Goal: Information Seeking & Learning: Learn about a topic

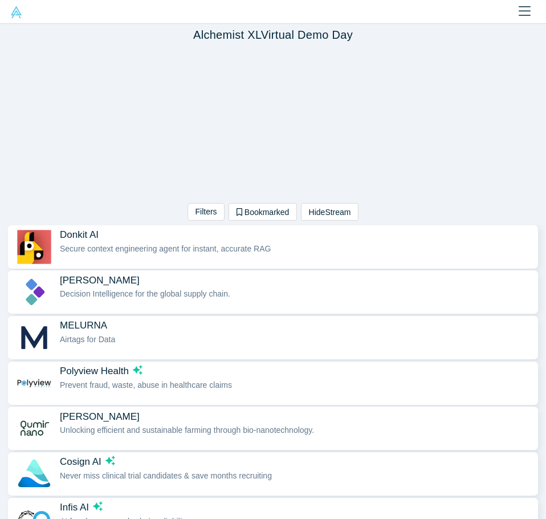
drag, startPoint x: 112, startPoint y: 231, endPoint x: 69, endPoint y: 238, distance: 43.9
click at [69, 238] on span "Donkit AI" at bounding box center [296, 235] width 473 height 12
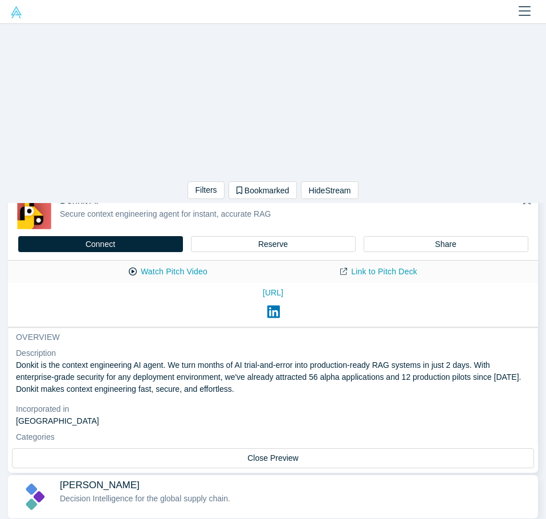
scroll to position [27, 0]
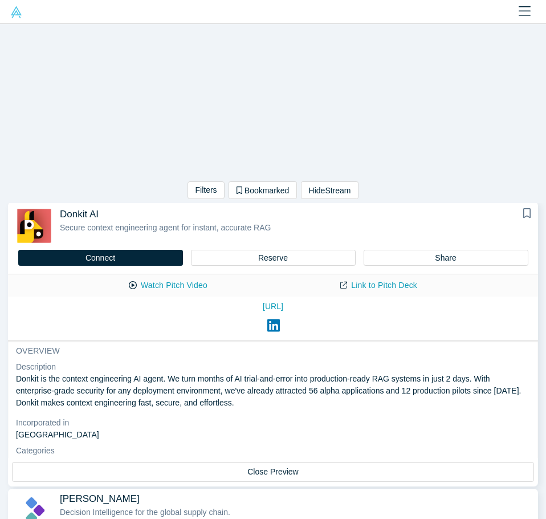
drag, startPoint x: 59, startPoint y: 215, endPoint x: 164, endPoint y: 398, distance: 211.1
click at [165, 396] on div "Donkit AI Secure context engineering agent for instant, accurate RAG Connect Re…" at bounding box center [273, 343] width 530 height 285
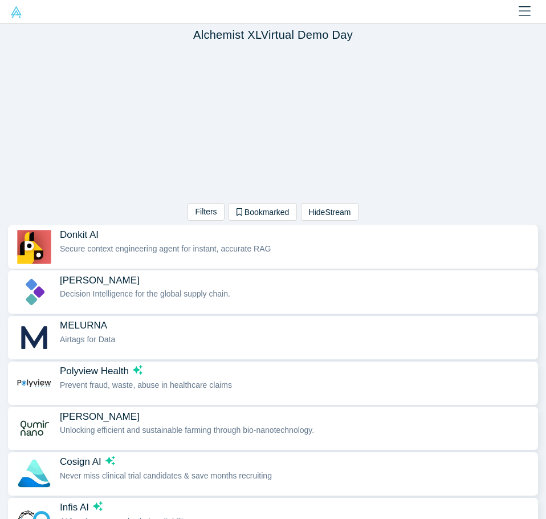
click at [158, 246] on span "Secure context engineering agent for instant, accurate RAG" at bounding box center [165, 248] width 211 height 9
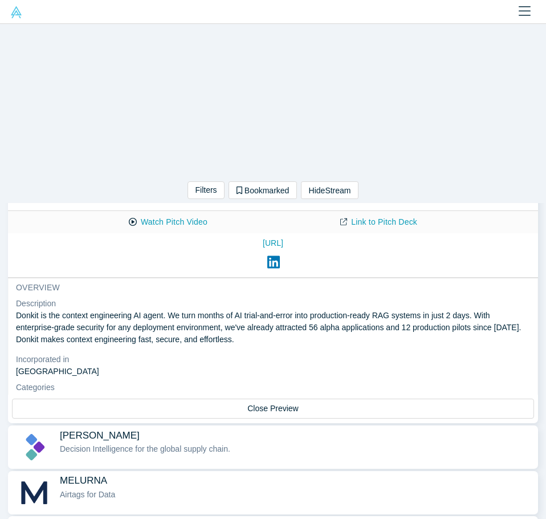
scroll to position [84, 0]
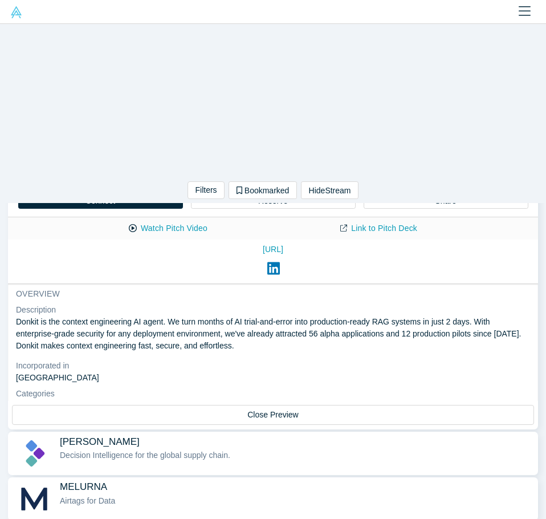
drag, startPoint x: 289, startPoint y: 346, endPoint x: 17, endPoint y: 322, distance: 273.6
click at [17, 322] on p "Donkit is the context engineering AI agent. We turn months of AI trial-and-erro…" at bounding box center [273, 334] width 514 height 36
copy p "Donkit is the context engineering AI agent. We turn months of AI trial-and-erro…"
click at [127, 376] on dd "[GEOGRAPHIC_DATA]" at bounding box center [273, 378] width 514 height 12
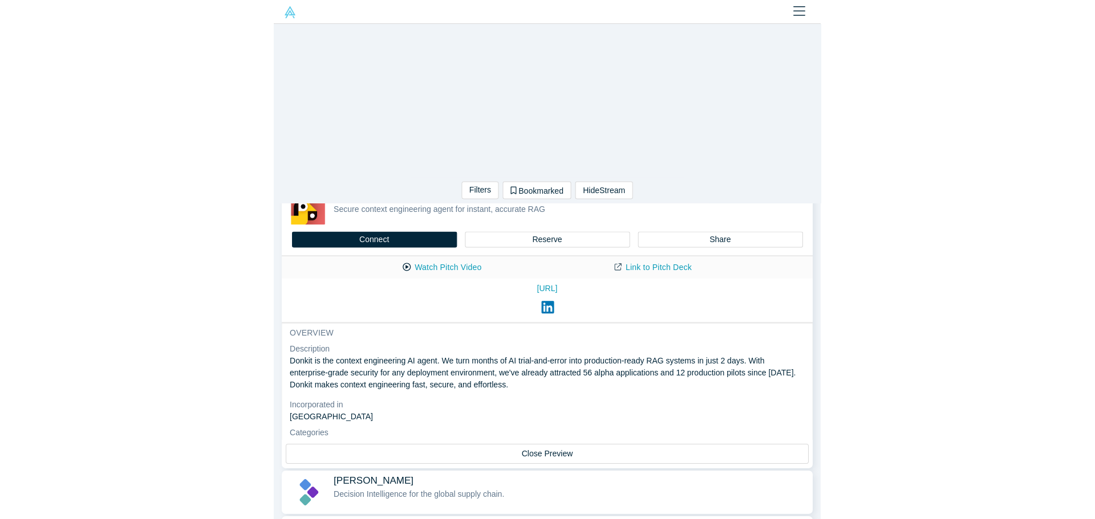
scroll to position [0, 0]
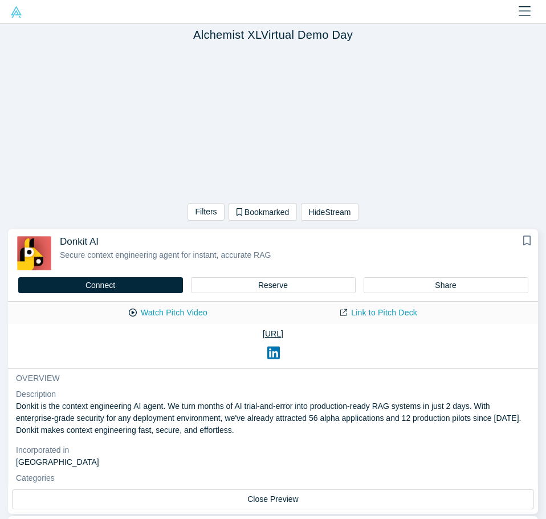
click at [265, 334] on link "[URL]" at bounding box center [273, 334] width 514 height 12
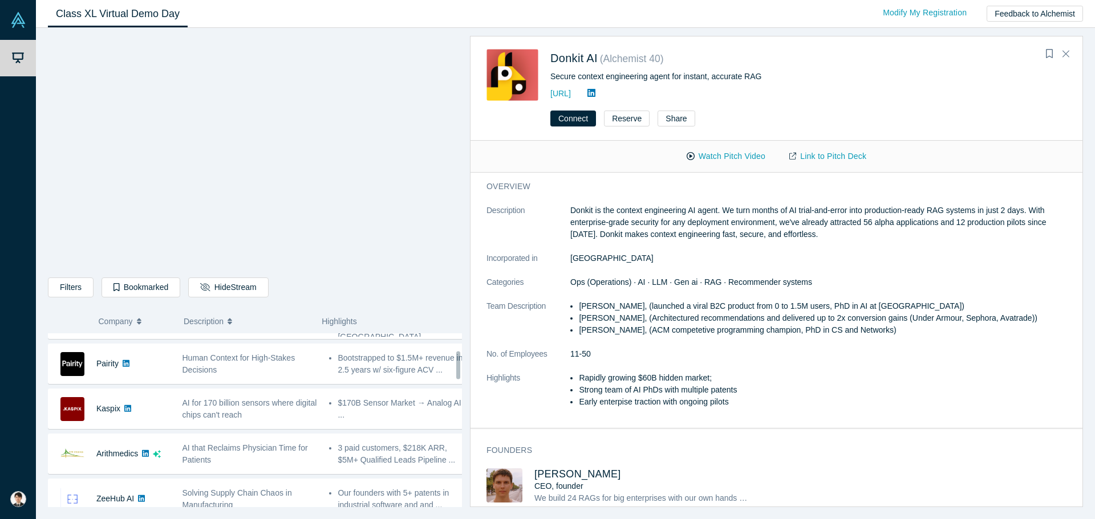
scroll to position [342, 0]
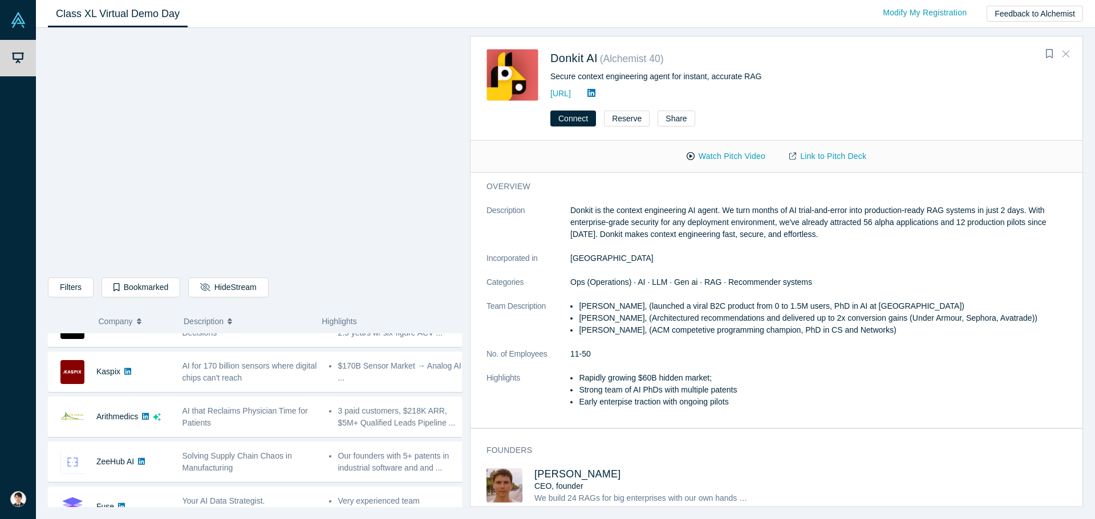
click at [546, 55] on button "Close" at bounding box center [1065, 54] width 17 height 18
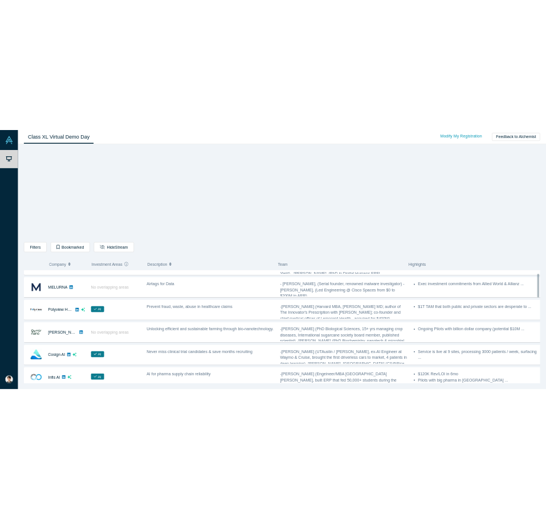
scroll to position [0, 0]
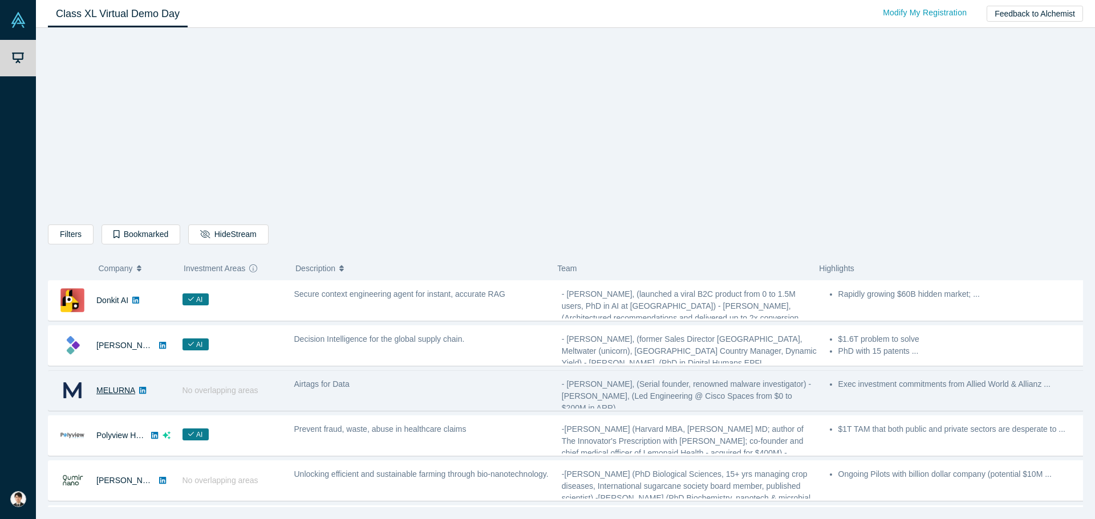
click at [117, 393] on link "MELURNA" at bounding box center [115, 390] width 39 height 9
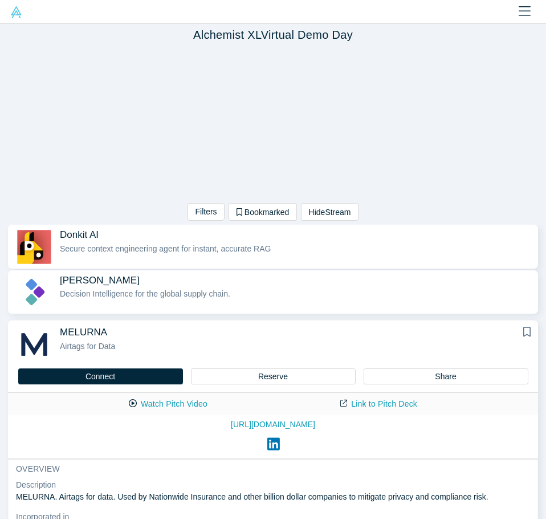
scroll to position [171, 0]
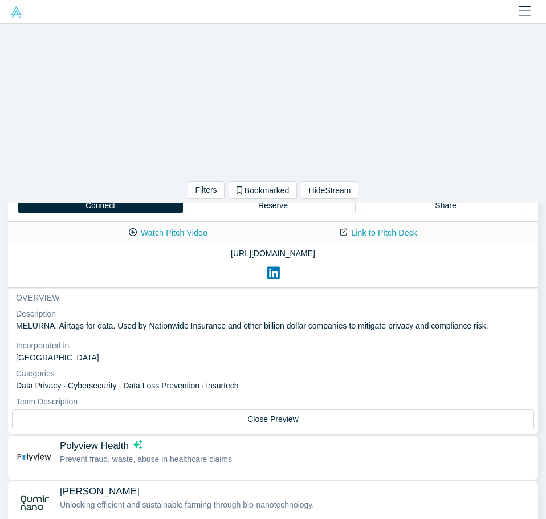
click at [333, 255] on link "[URL][DOMAIN_NAME]" at bounding box center [273, 253] width 514 height 12
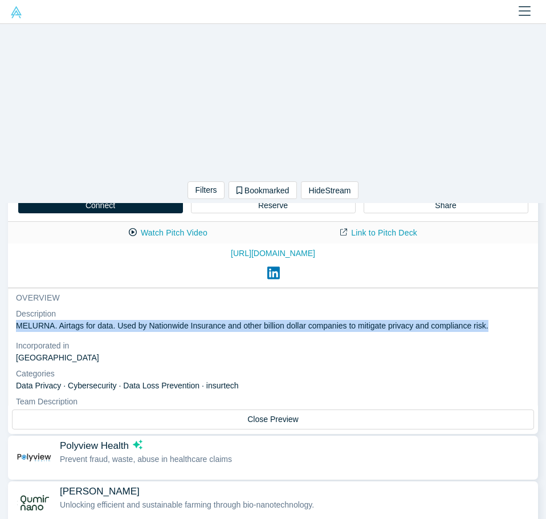
drag, startPoint x: 18, startPoint y: 326, endPoint x: 497, endPoint y: 326, distance: 478.9
click at [497, 326] on p "MELURNA. Airtags for data. Used by Nationwide Insurance and other billion dolla…" at bounding box center [273, 326] width 514 height 12
copy p "MELURNA. Airtags for data. Used by Nationwide Insurance and other billion dolla…"
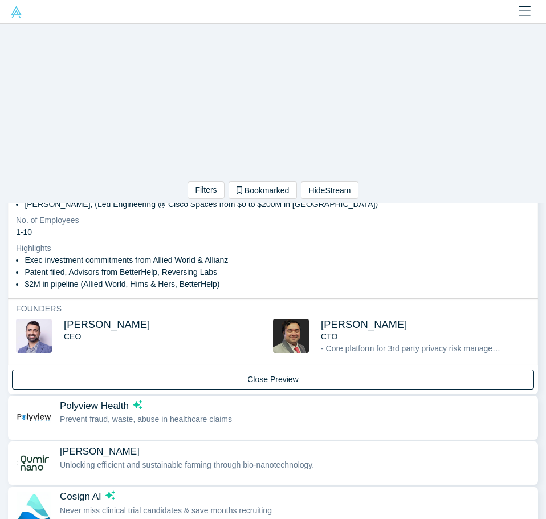
scroll to position [228, 0]
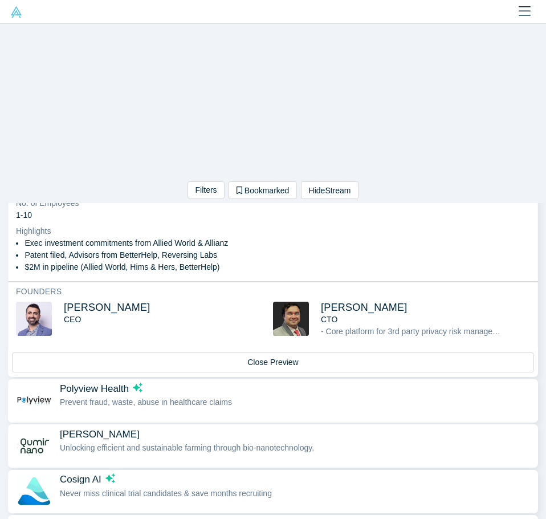
click at [359, 400] on div "Prevent fraud, waste, abuse in healthcare claims" at bounding box center [296, 402] width 473 height 12
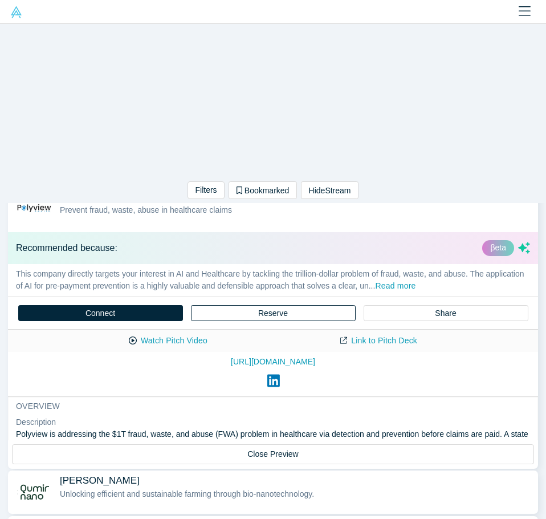
scroll to position [164, 0]
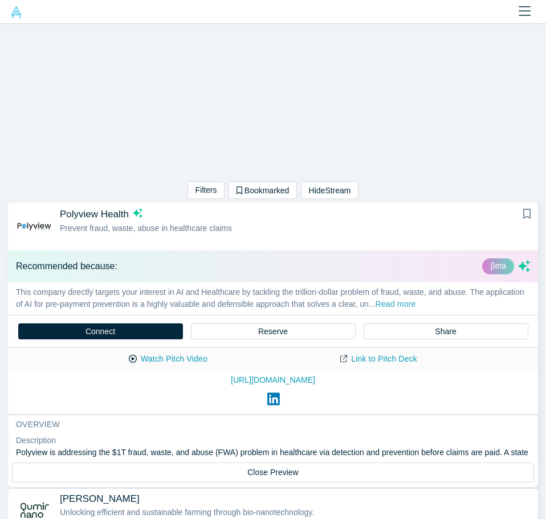
click at [416, 303] on button "Read more" at bounding box center [395, 304] width 40 height 13
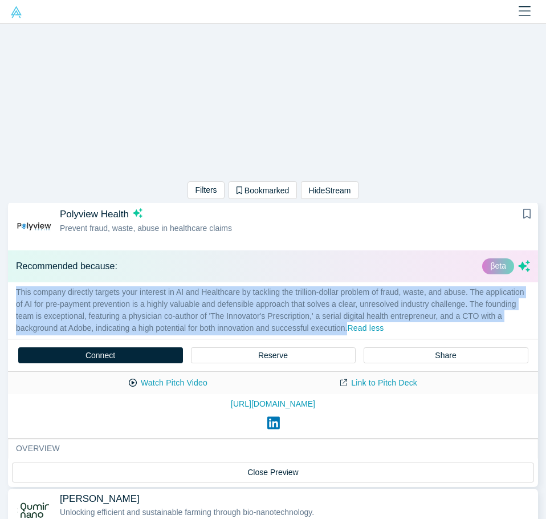
drag, startPoint x: 391, startPoint y: 328, endPoint x: 4, endPoint y: 293, distance: 388.1
copy p "This company directly targets your interest in AI and Healthcare by tackling th…"
click at [247, 401] on link "[URL][DOMAIN_NAME]" at bounding box center [273, 404] width 514 height 12
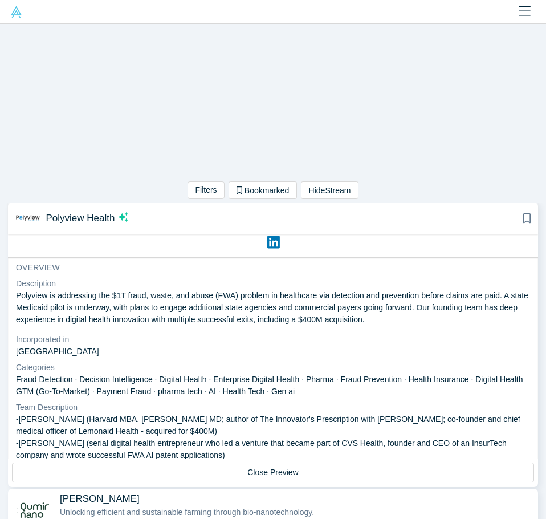
scroll to position [171, 0]
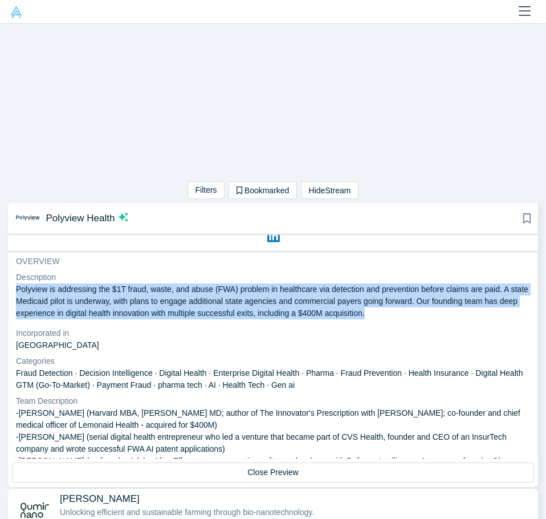
drag, startPoint x: 418, startPoint y: 313, endPoint x: 14, endPoint y: 289, distance: 404.9
click at [14, 289] on div "overview Description Polyview is addressing the $1T fraud, waste, and abuse (FW…" at bounding box center [273, 410] width 530 height 319
copy p "Polyview is addressing the $1T fraud, waste, and abuse (FWA) problem in healthc…"
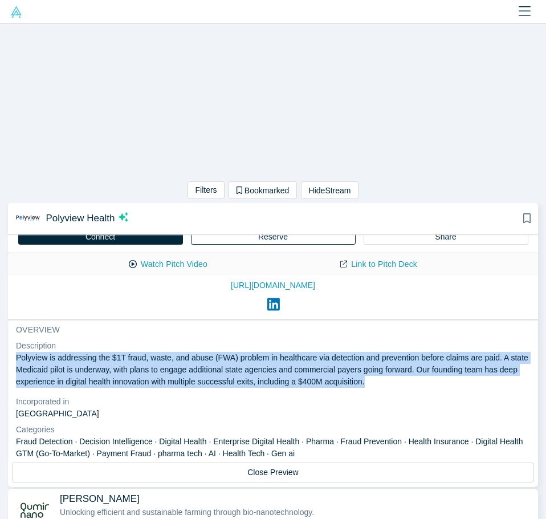
scroll to position [225, 0]
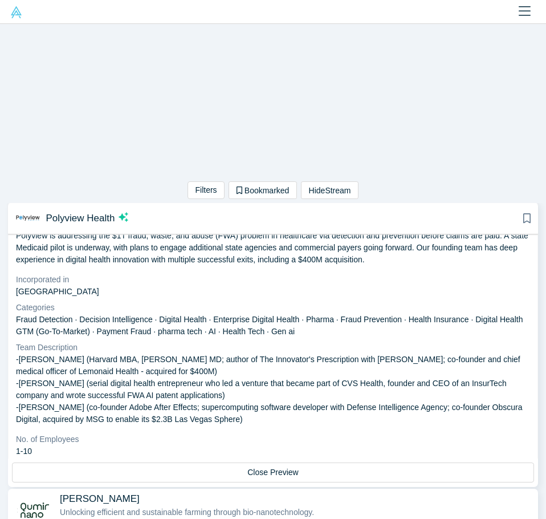
click at [202, 391] on p "-[PERSON_NAME] (Harvard MBA, [PERSON_NAME] MD; author of The Innovator's Prescr…" at bounding box center [273, 389] width 514 height 72
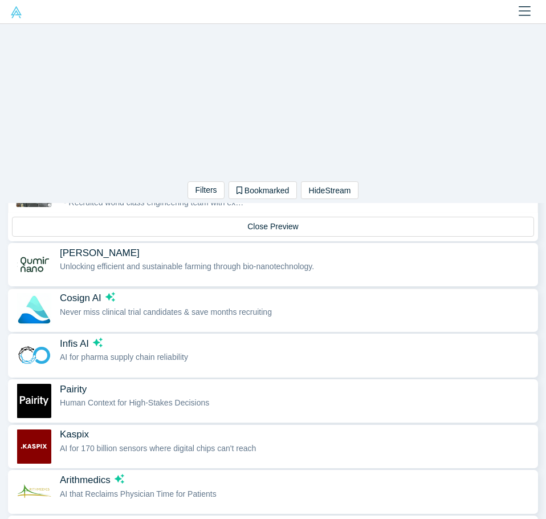
scroll to position [392, 0]
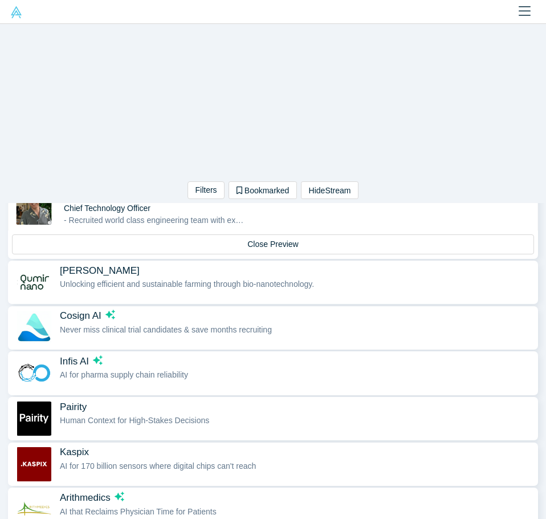
click at [200, 285] on span "Unlocking efficient and sustainable farming through bio-nanotechnology." at bounding box center [187, 283] width 254 height 9
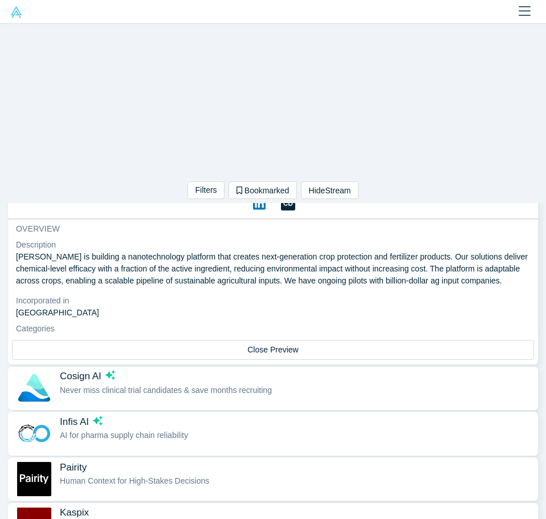
scroll to position [266, 0]
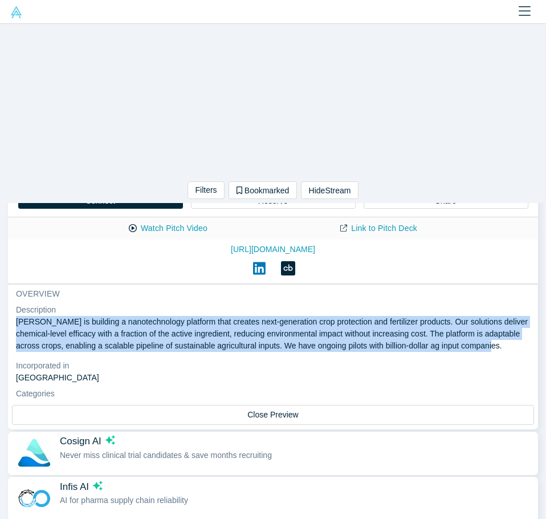
drag, startPoint x: 60, startPoint y: 358, endPoint x: 13, endPoint y: 319, distance: 61.5
click at [13, 319] on div "overview Description [PERSON_NAME] is building a nanotechnology platform that c…" at bounding box center [273, 441] width 530 height 315
copy p "[PERSON_NAME] is building a nanotechnology platform that creates next-generatio…"
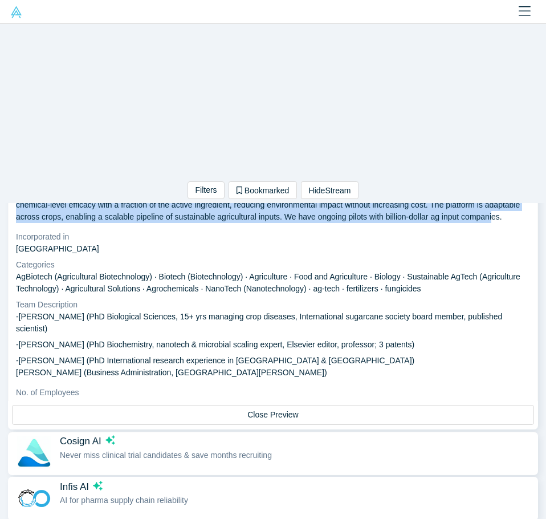
scroll to position [114, 0]
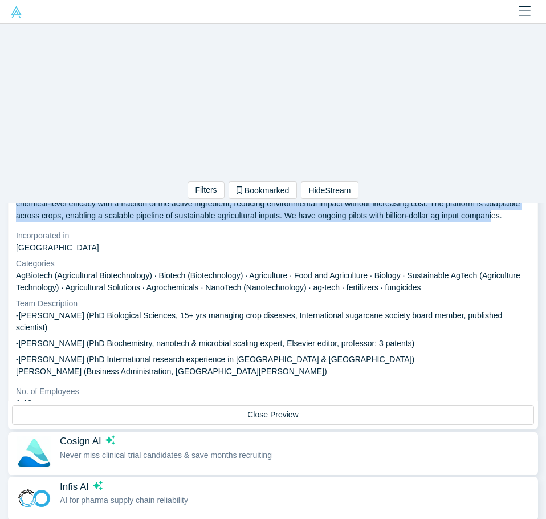
click at [161, 451] on span "Never miss clinical trial candidates & save months recruiting" at bounding box center [166, 454] width 212 height 9
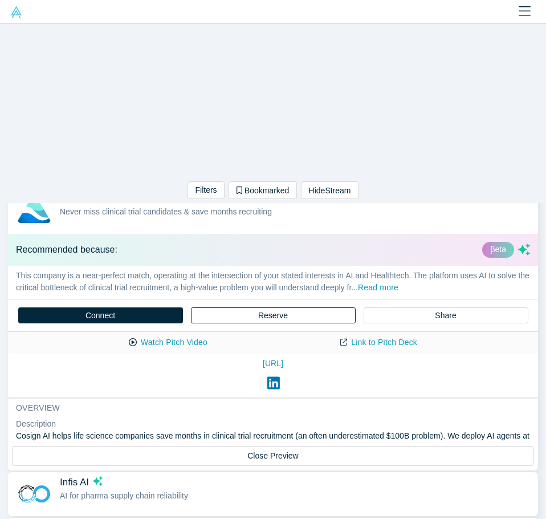
scroll to position [255, 0]
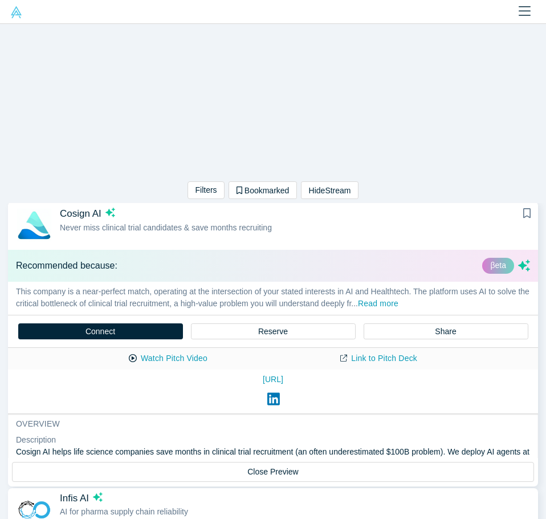
click at [395, 293] on p "This company is a near-perfect match, operating at the intersection of your sta…" at bounding box center [273, 298] width 530 height 33
click at [398, 299] on button "Read more" at bounding box center [378, 304] width 40 height 13
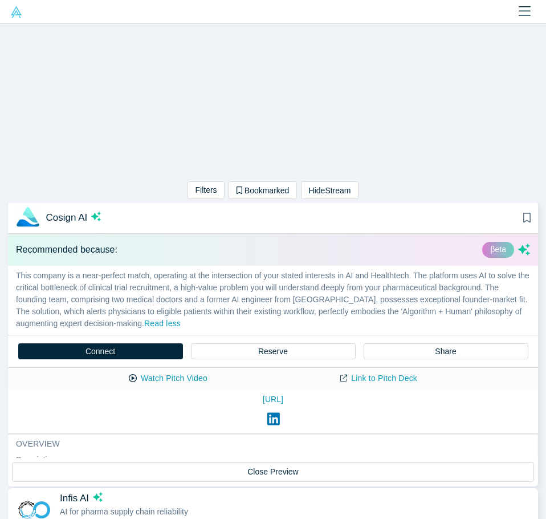
scroll to position [57, 0]
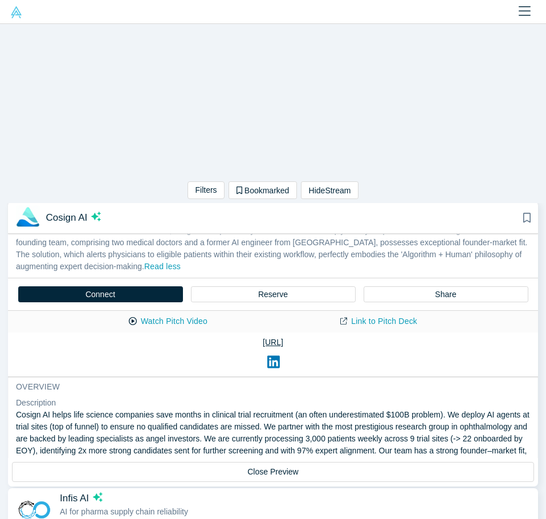
click at [278, 341] on link "[URL]" at bounding box center [273, 342] width 514 height 12
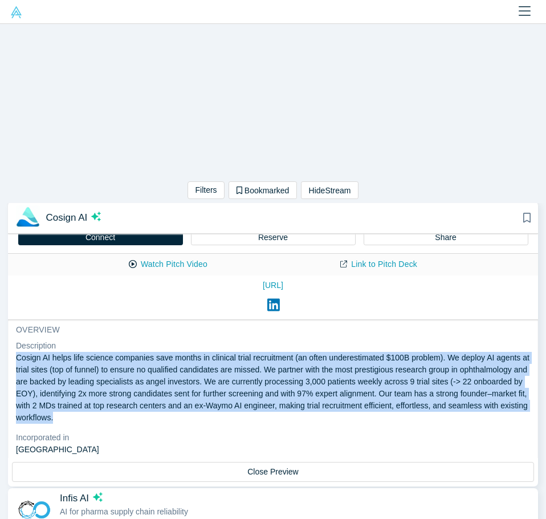
drag, startPoint x: 205, startPoint y: 420, endPoint x: 14, endPoint y: 354, distance: 202.5
click at [14, 354] on div "overview Description Cosign AI helps life science companies save months in clin…" at bounding box center [273, 483] width 530 height 327
copy p "Cosign AI helps life science companies save months in clinical trial recruitmen…"
click at [222, 414] on p "Cosign AI helps life science companies save months in clinical trial recruitmen…" at bounding box center [273, 388] width 514 height 72
drag, startPoint x: 206, startPoint y: 416, endPoint x: 6, endPoint y: 353, distance: 209.9
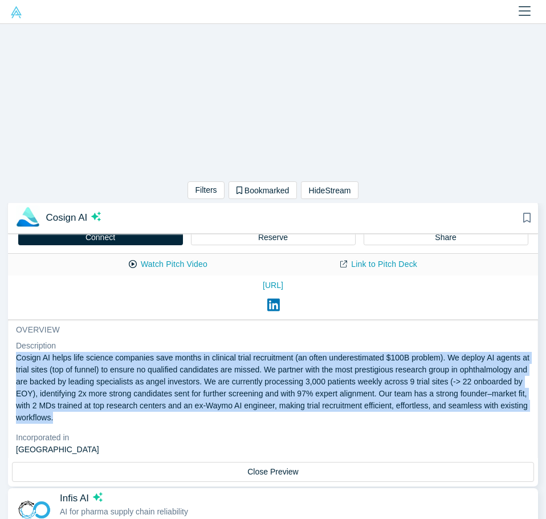
copy p "Cosign AI helps life science companies save months in clinical trial recruitmen…"
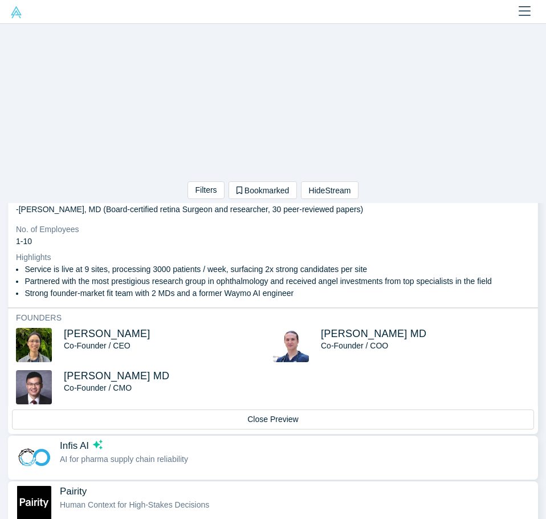
scroll to position [369, 0]
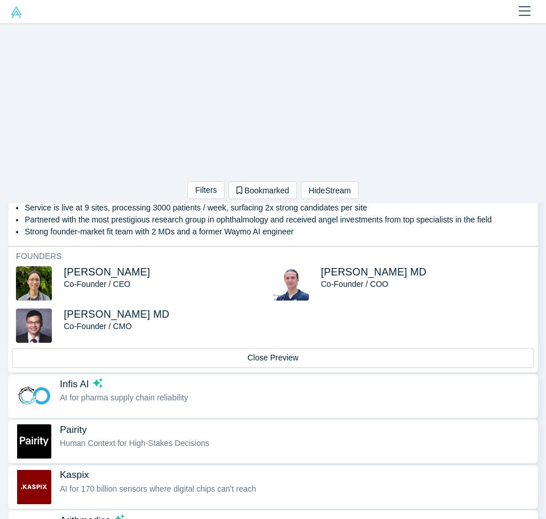
click at [176, 393] on span "AI for pharma supply chain reliability" at bounding box center [124, 397] width 128 height 9
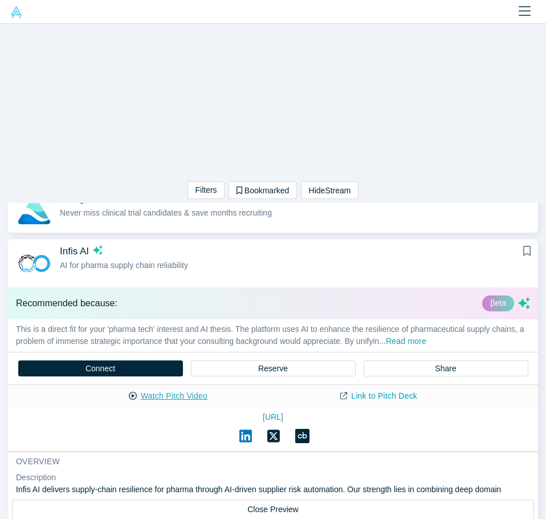
scroll to position [243, 0]
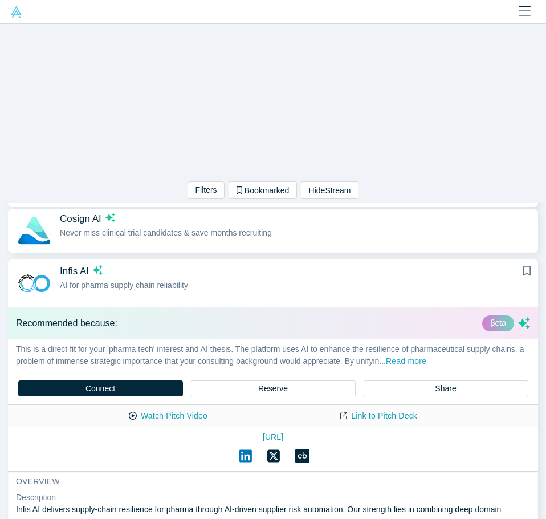
click at [426, 356] on button "Read more" at bounding box center [406, 361] width 40 height 13
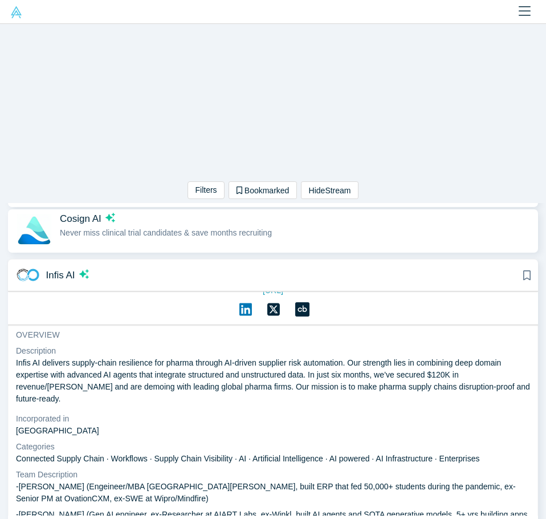
scroll to position [171, 0]
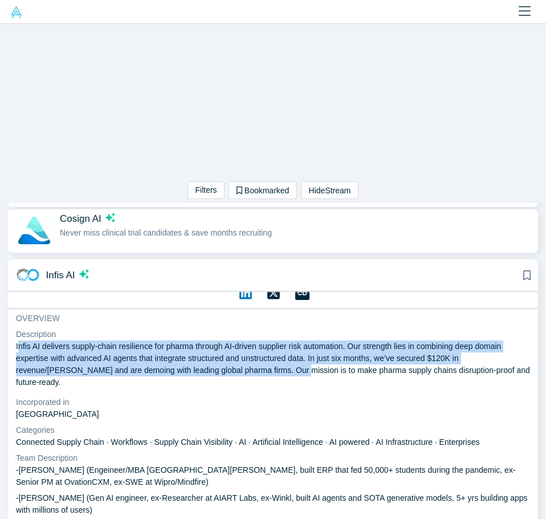
drag, startPoint x: 18, startPoint y: 343, endPoint x: 244, endPoint y: 364, distance: 227.3
click at [244, 364] on p "Infis AI delivers supply-chain resilience for pharma through AI-driven supplier…" at bounding box center [273, 364] width 514 height 48
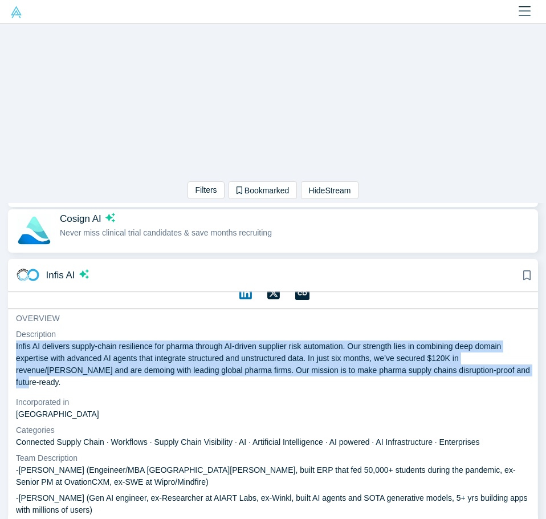
drag, startPoint x: 491, startPoint y: 372, endPoint x: 7, endPoint y: 348, distance: 484.0
click at [494, 369] on p "Infis AI delivers supply-chain resilience for pharma through AI-driven supplier…" at bounding box center [273, 364] width 514 height 48
drag, startPoint x: 491, startPoint y: 371, endPoint x: 12, endPoint y: 346, distance: 480.1
click at [12, 346] on div "overview Description Infis AI delivers supply-chain resilience for pharma throu…" at bounding box center [273, 457] width 530 height 299
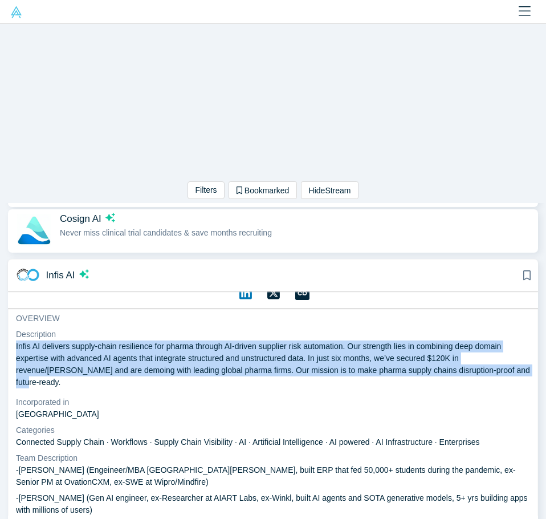
copy p "Infis AI delivers supply-chain resilience for pharma through AI-driven supplier…"
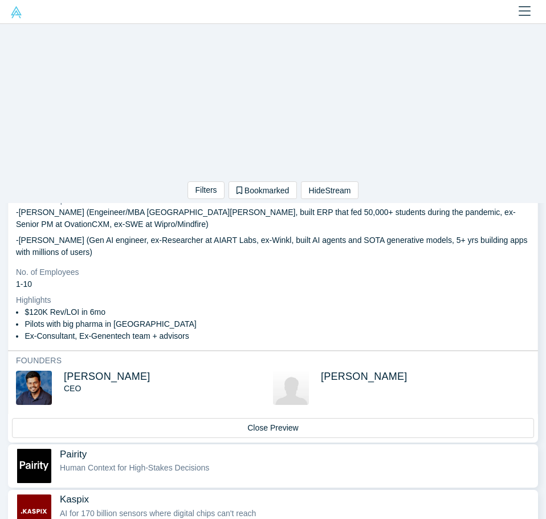
scroll to position [471, 0]
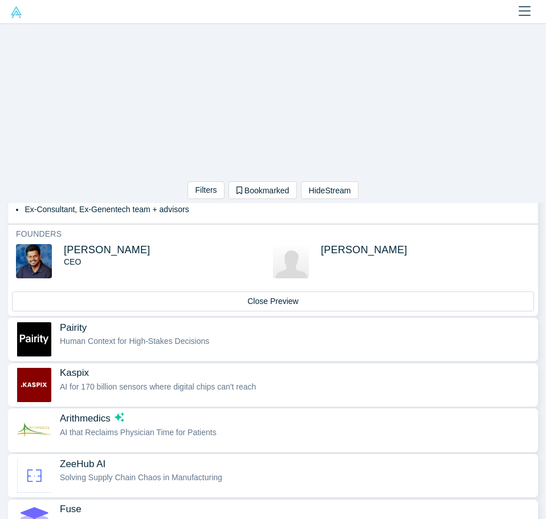
click at [245, 336] on div "Human Context for High-Stakes Decisions" at bounding box center [296, 341] width 473 height 12
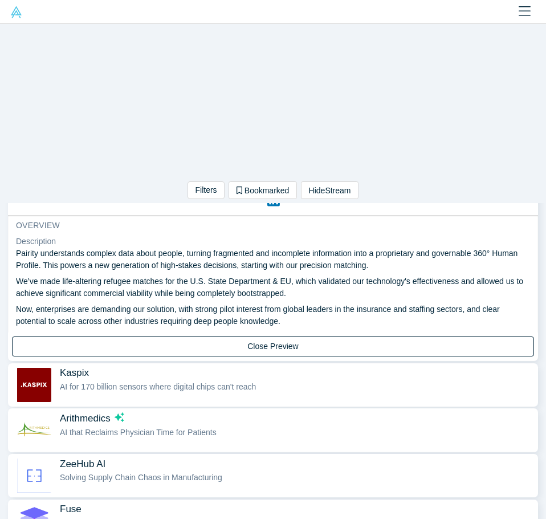
scroll to position [517, 0]
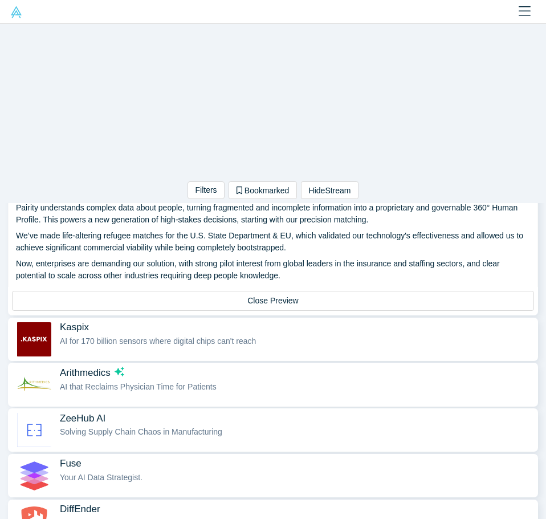
drag, startPoint x: 176, startPoint y: 303, endPoint x: 307, endPoint y: 246, distance: 143.7
click at [307, 245] on div "Pairity Human Context for High-Stakes Decisions Connect Reserve Share Watch Pit…" at bounding box center [273, 172] width 530 height 285
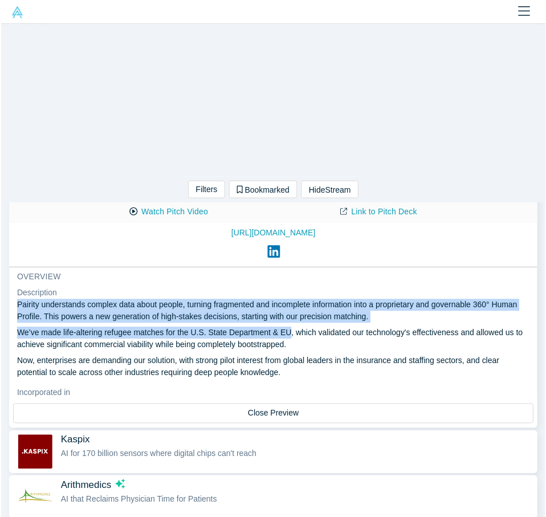
scroll to position [57, 0]
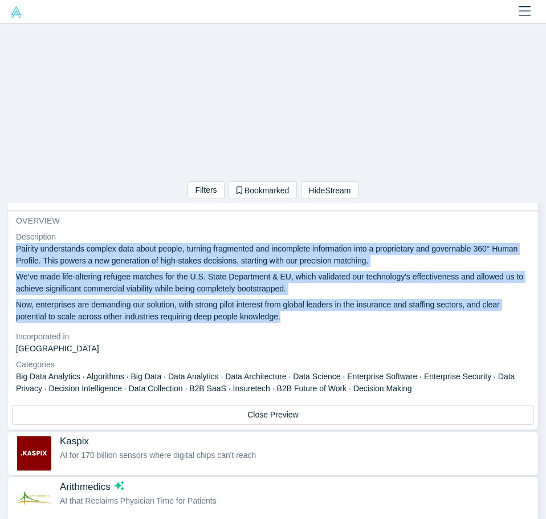
drag, startPoint x: 16, startPoint y: 319, endPoint x: 305, endPoint y: 324, distance: 289.1
click at [305, 324] on dl "Description Pairity understands complex data about people, turning fragmented a…" at bounding box center [273, 416] width 514 height 371
copy div "Pairity understands complex data about people, turning fragmented and incomplet…"
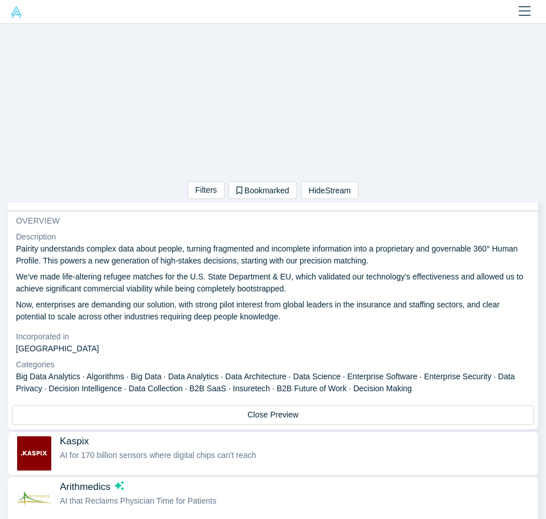
click at [112, 332] on dt "Incorporated in" at bounding box center [273, 337] width 514 height 12
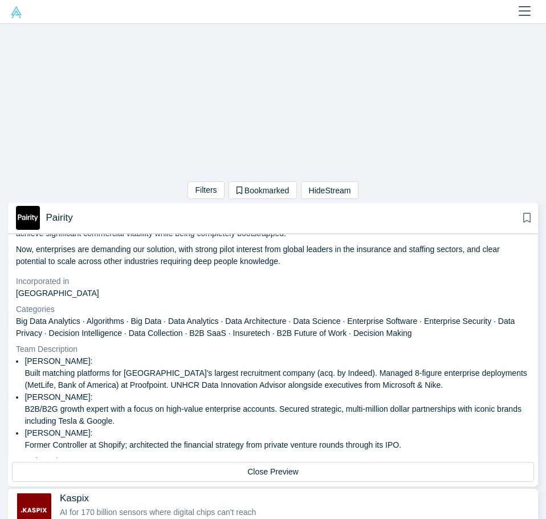
scroll to position [171, 0]
